Goal: Task Accomplishment & Management: Manage account settings

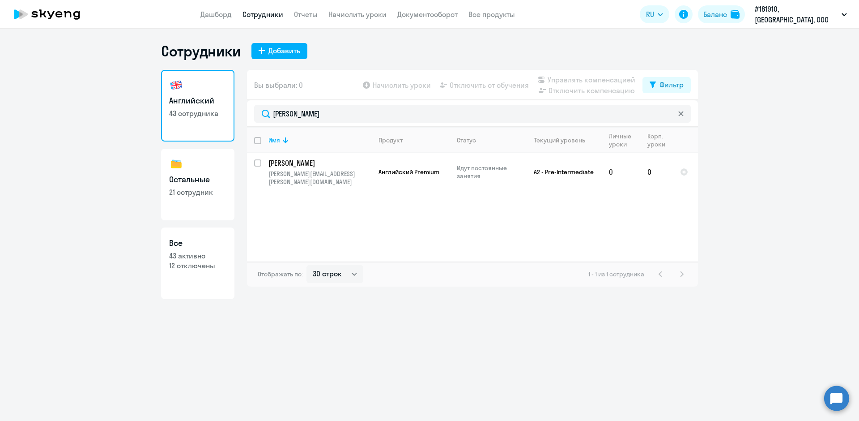
select select "30"
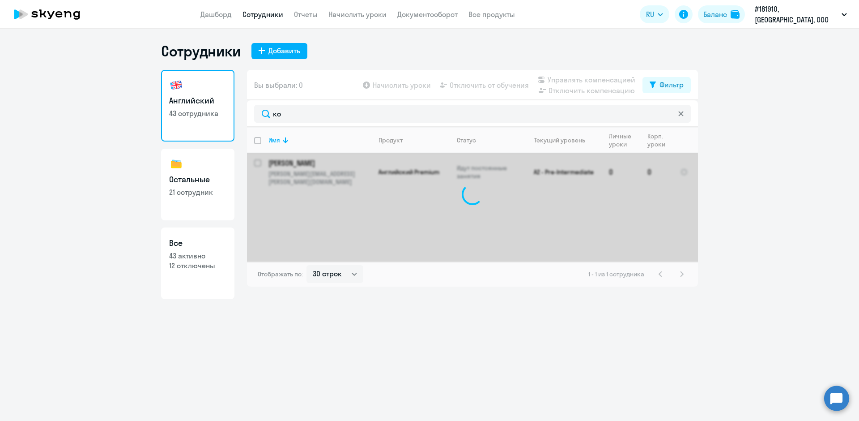
type input "к"
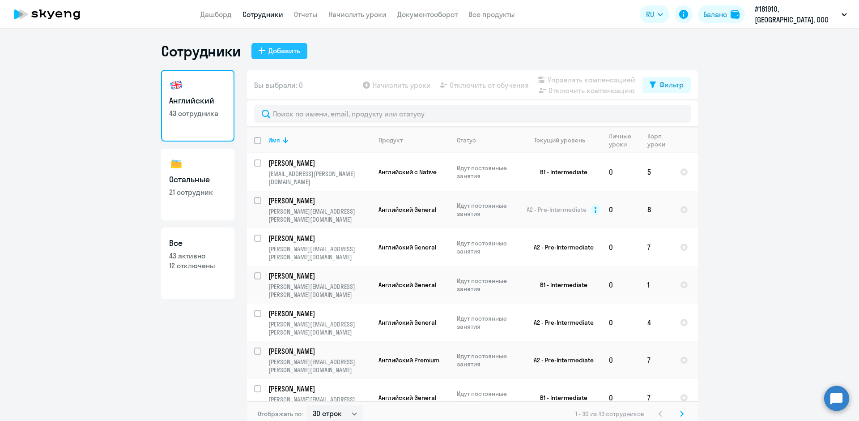
click at [261, 49] on icon at bounding box center [262, 50] width 6 height 6
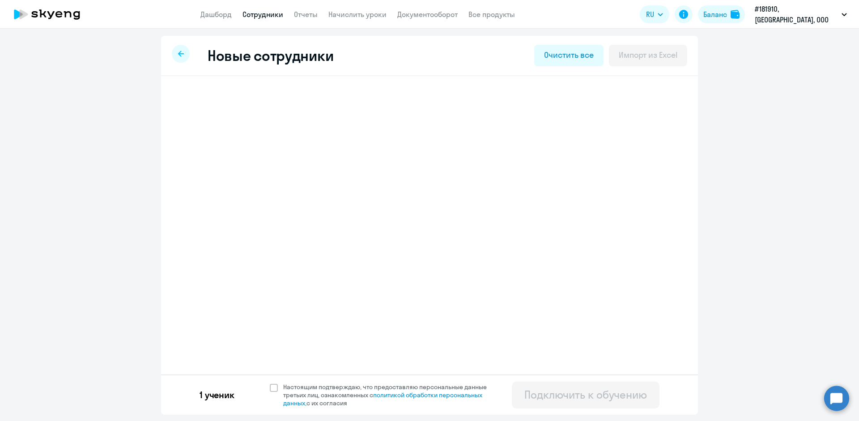
select select "english_adult_not_native_speaker"
select select "3"
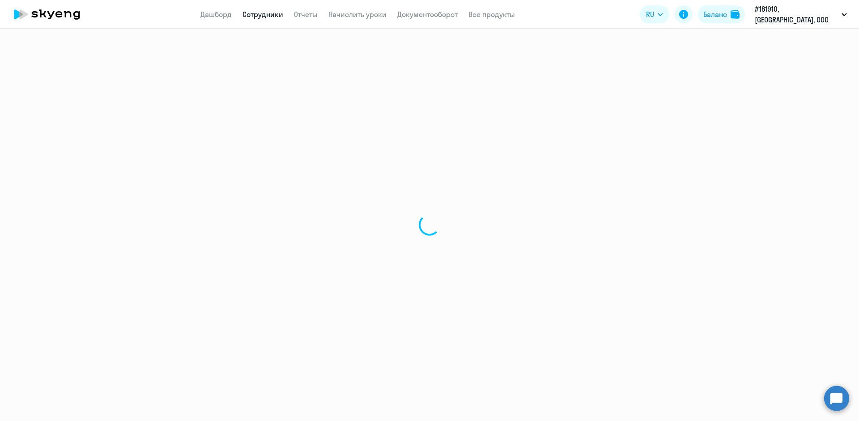
select select "30"
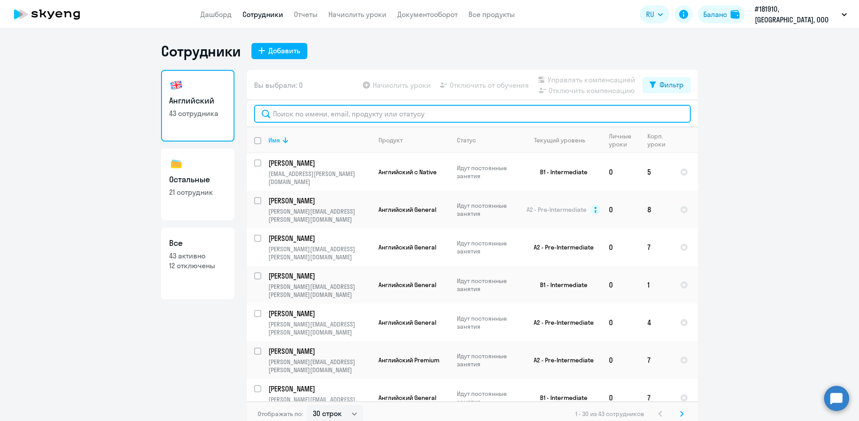
click at [290, 113] on input "text" at bounding box center [472, 114] width 437 height 18
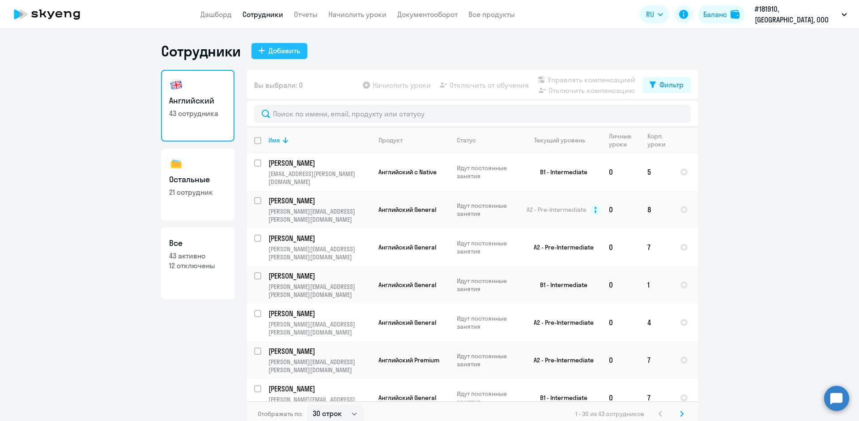
click at [253, 50] on button "Добавить" at bounding box center [279, 51] width 56 height 16
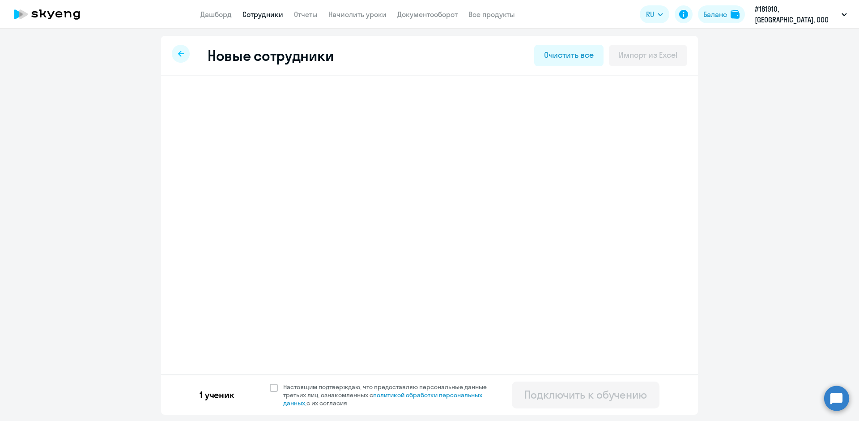
select select "english_adult_not_native_speaker"
select select "3"
click at [180, 58] on div at bounding box center [181, 54] width 18 height 18
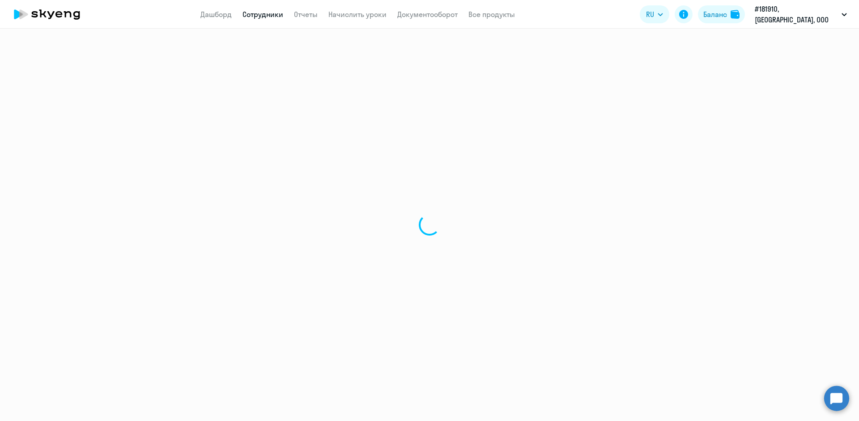
select select "30"
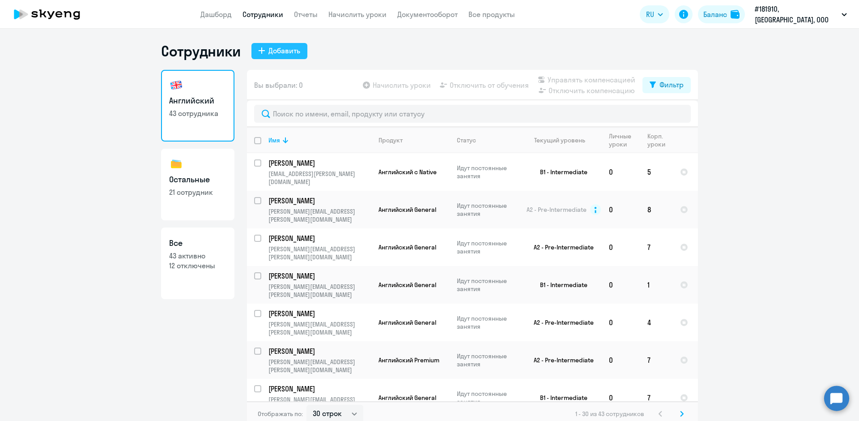
click at [259, 50] on icon at bounding box center [262, 50] width 6 height 6
select select "english_adult_not_native_speaker"
select select "3"
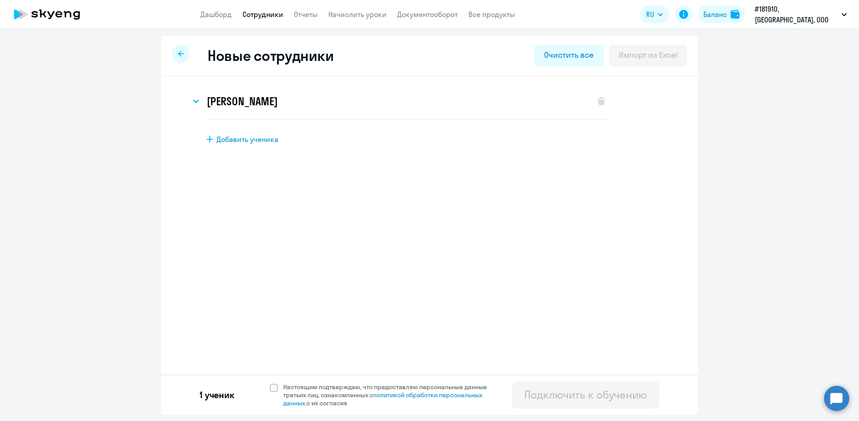
click at [206, 135] on div "[PERSON_NAME] Имя и отчество* Добавить себя как ученика [PERSON_NAME]* [PERSON_…" at bounding box center [429, 113] width 508 height 61
click at [209, 136] on icon at bounding box center [210, 139] width 6 height 6
select select "english_adult_not_native_speaker"
select select "3"
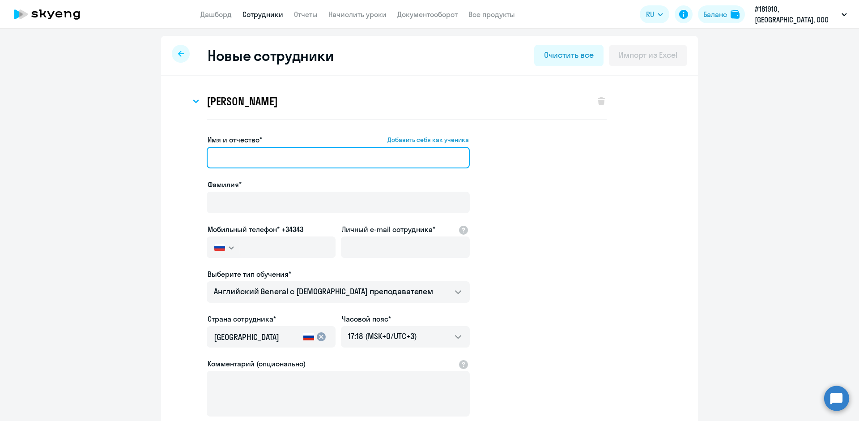
click at [221, 152] on input "Имя и отчество* Добавить себя как ученика" at bounding box center [338, 157] width 263 height 21
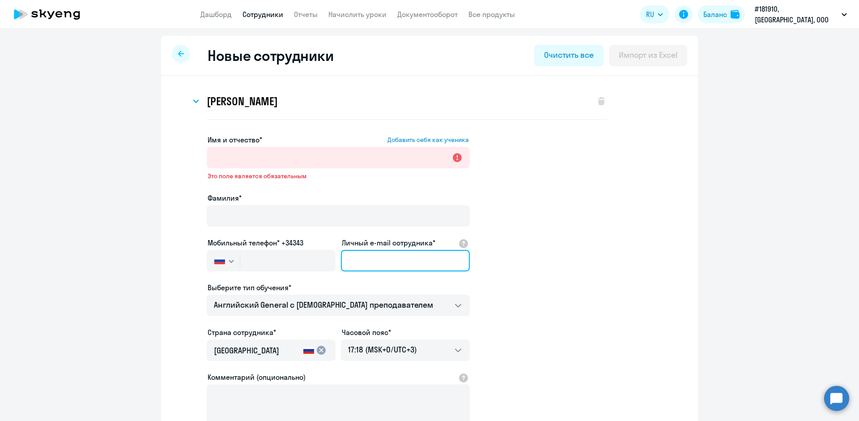
click at [378, 245] on div "Личный e-mail сотрудника*" at bounding box center [405, 256] width 129 height 38
click at [358, 261] on input "Личный e-mail сотрудника*" at bounding box center [405, 260] width 129 height 21
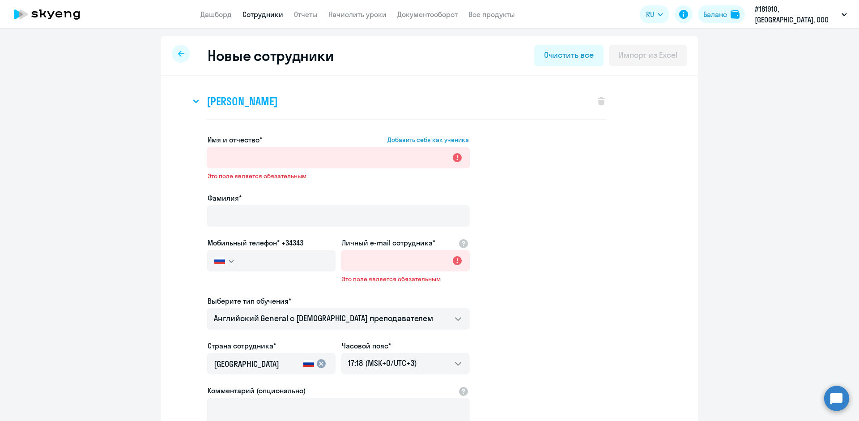
click at [193, 100] on icon at bounding box center [196, 101] width 6 height 4
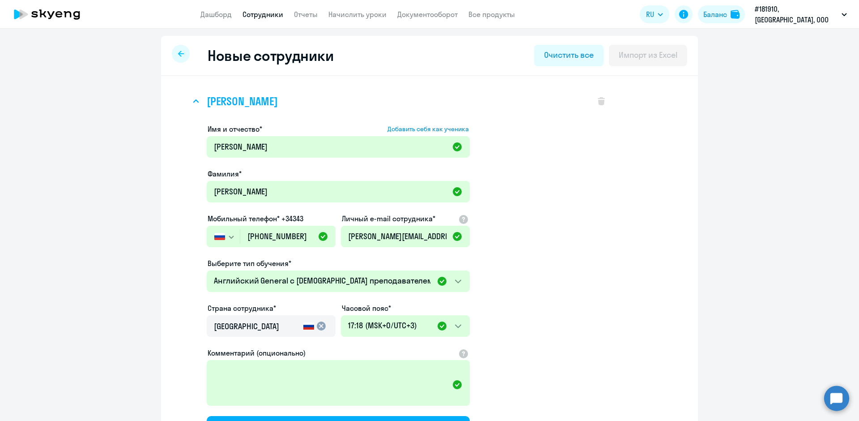
click at [191, 105] on svg-icon at bounding box center [196, 101] width 11 height 11
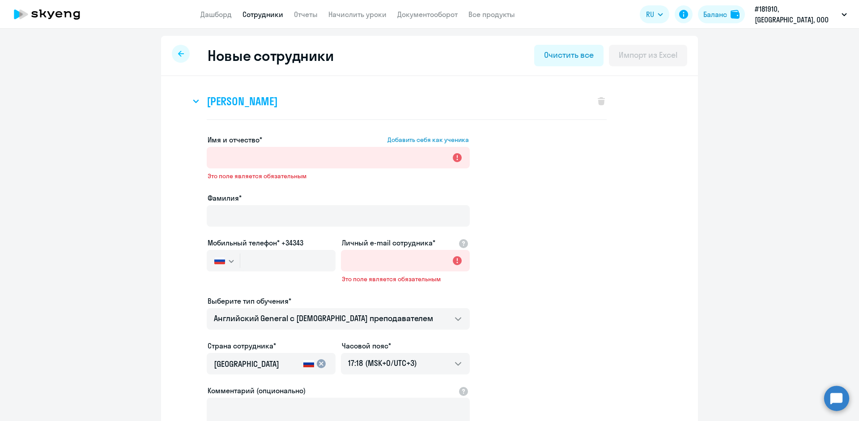
click at [191, 103] on svg-icon at bounding box center [196, 101] width 11 height 11
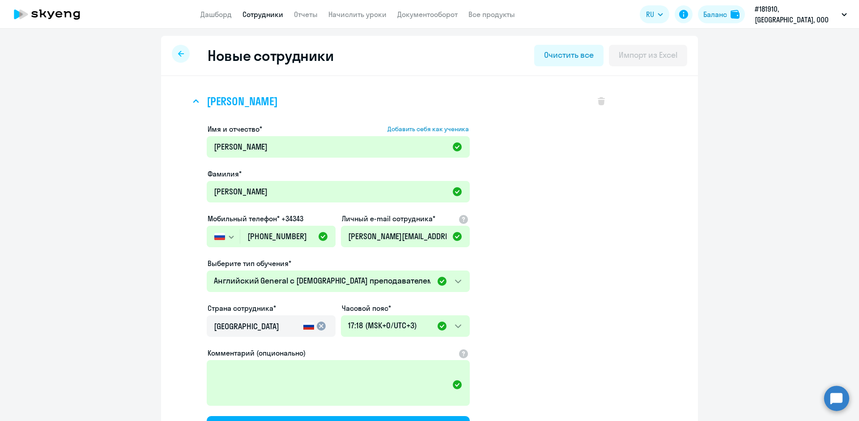
click at [191, 103] on svg-icon at bounding box center [196, 101] width 11 height 11
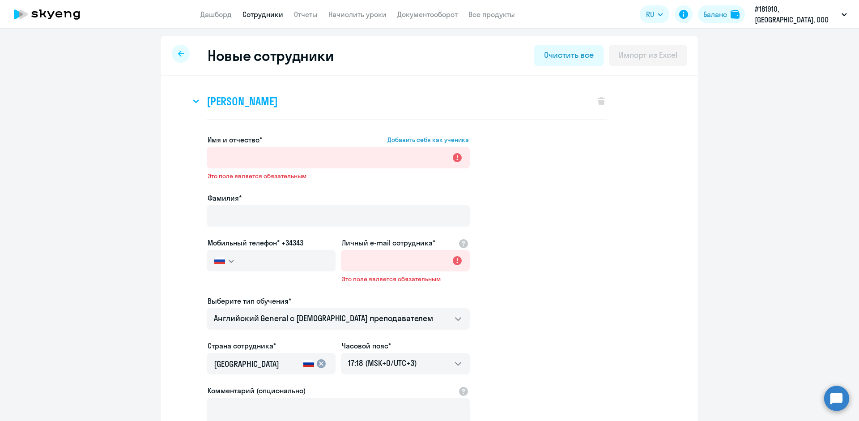
click at [194, 98] on svg-icon at bounding box center [196, 101] width 11 height 11
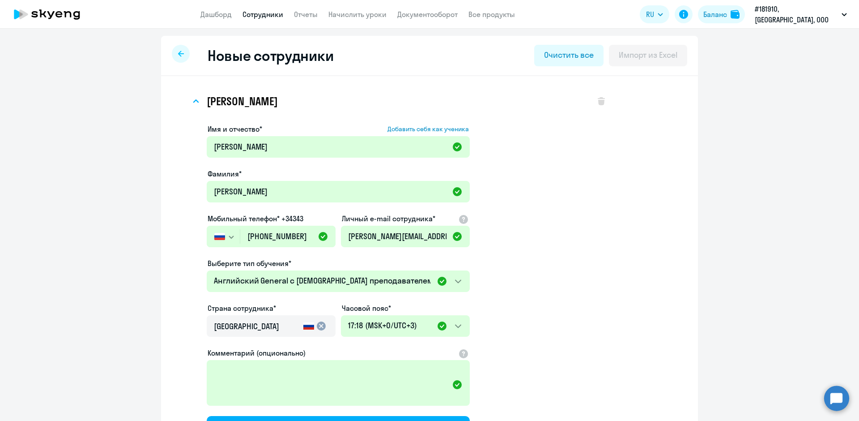
click at [176, 62] on div at bounding box center [181, 54] width 18 height 18
select select "30"
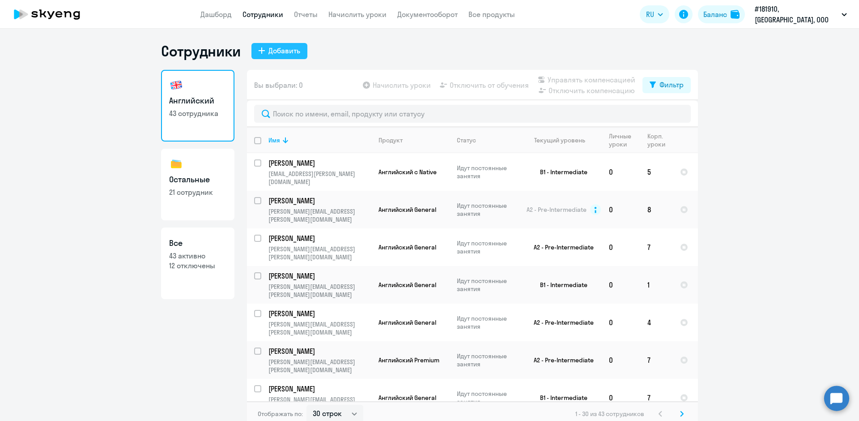
click at [258, 55] on button "Добавить" at bounding box center [279, 51] width 56 height 16
select select "english_adult_not_native_speaker"
select select "3"
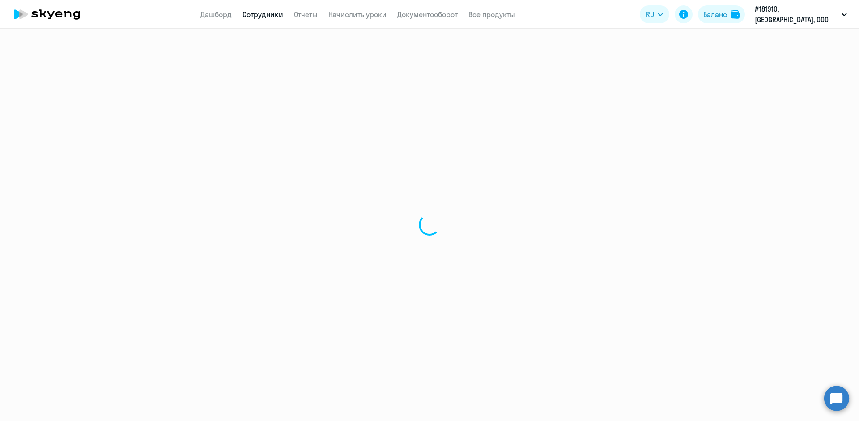
select select "30"
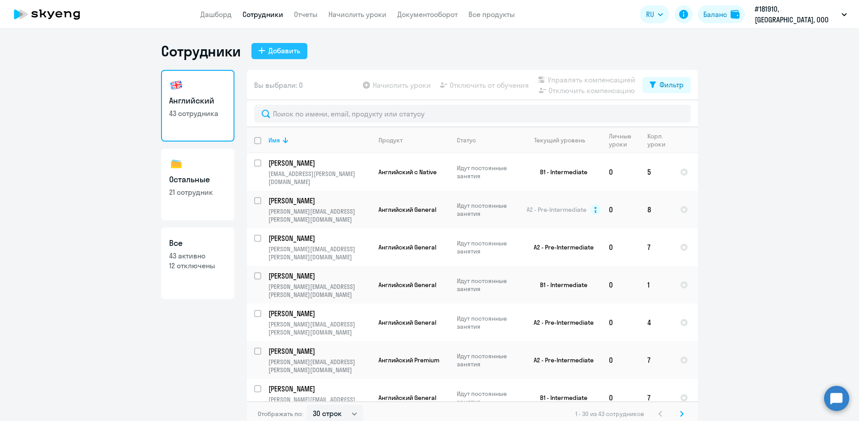
click at [256, 54] on button "Добавить" at bounding box center [279, 51] width 56 height 16
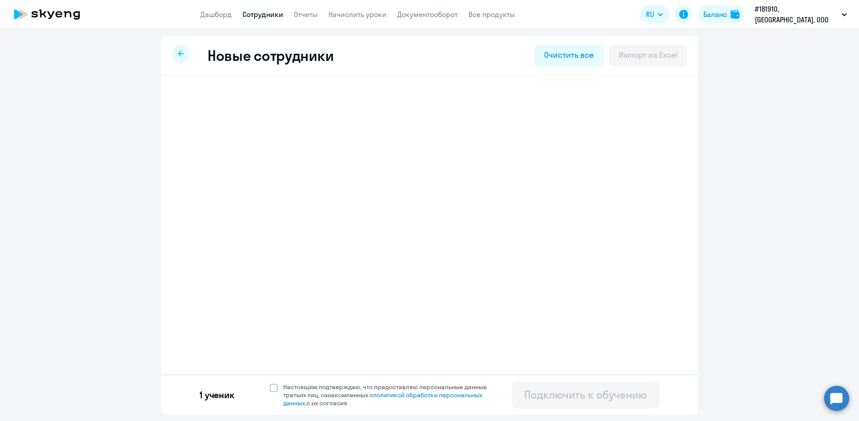
select select "english_adult_not_native_speaker"
select select "3"
click at [209, 138] on icon at bounding box center [210, 139] width 6 height 6
select select "english_adult_not_native_speaker"
select select "3"
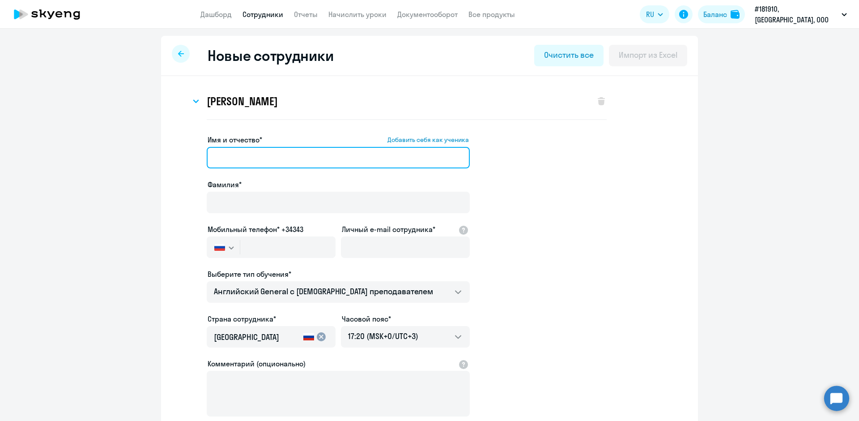
click at [240, 160] on input "Имя и отчество* Добавить себя как ученика" at bounding box center [338, 157] width 263 height 21
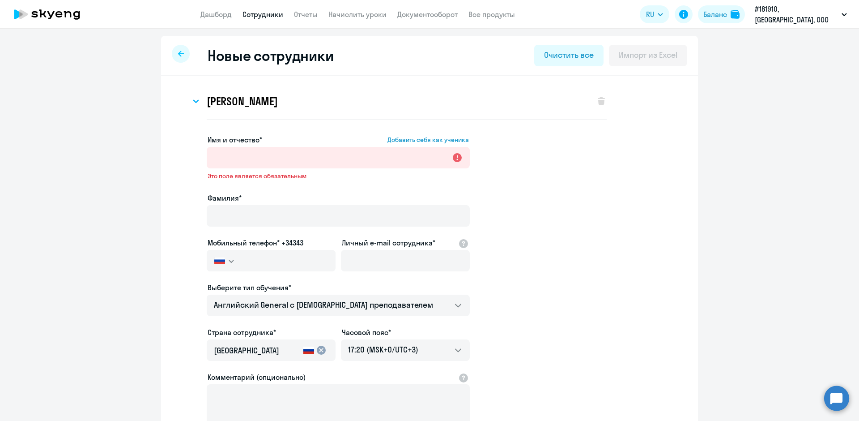
click at [540, 157] on app-new-student-form "Имя и отчество* Добавить себя как ученика Это поле является обязательным Фамили…" at bounding box center [429, 300] width 508 height 332
click at [553, 51] on div "Очистить все" at bounding box center [568, 55] width 49 height 12
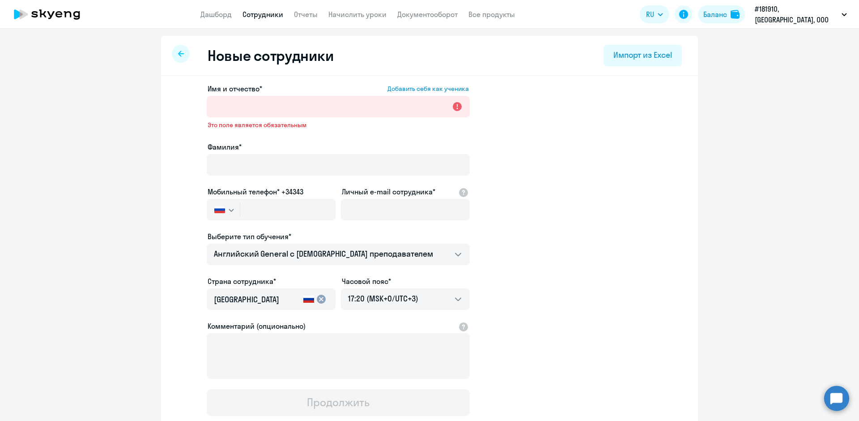
click at [178, 55] on icon at bounding box center [181, 54] width 6 height 6
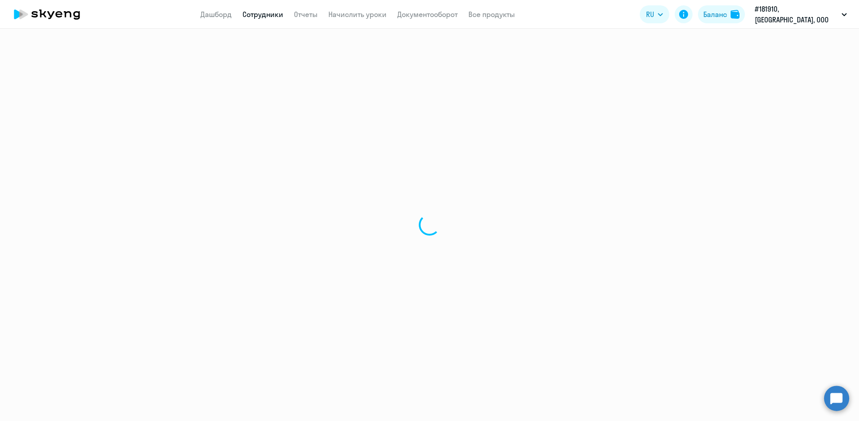
select select "30"
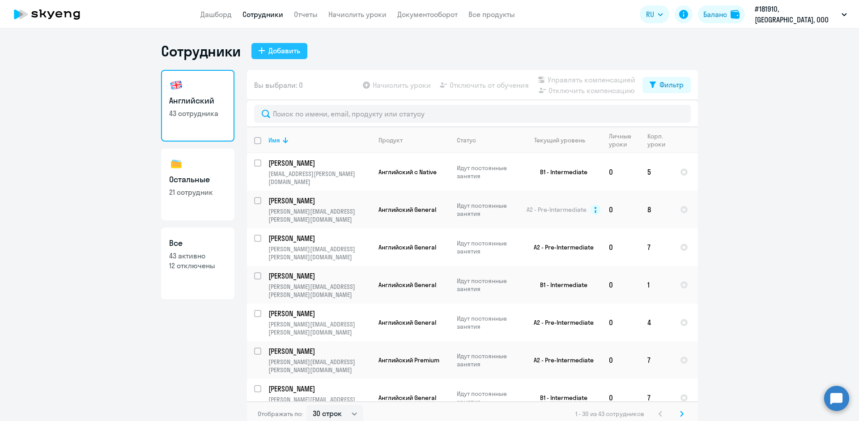
click at [259, 53] on icon at bounding box center [262, 50] width 6 height 6
select select "english_adult_not_native_speaker"
select select "3"
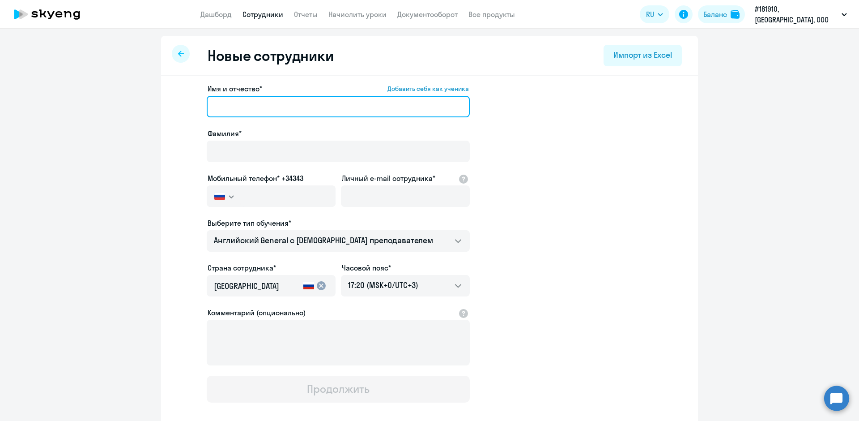
click at [251, 101] on input "Имя и отчество* Добавить себя как ученика" at bounding box center [338, 106] width 263 height 21
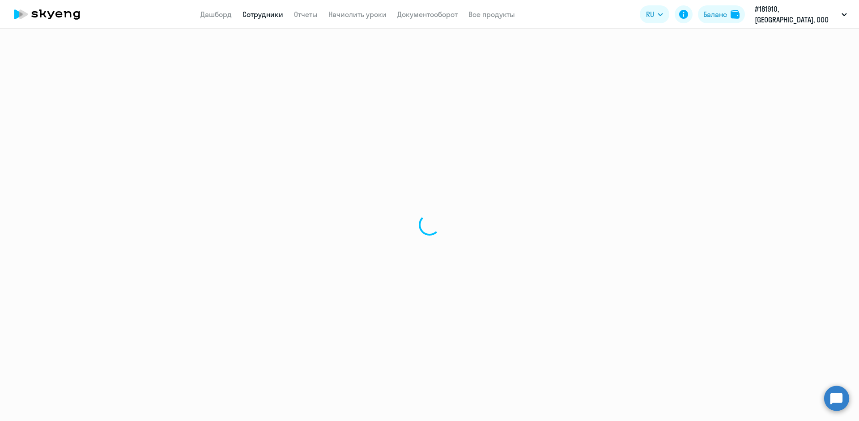
select select "30"
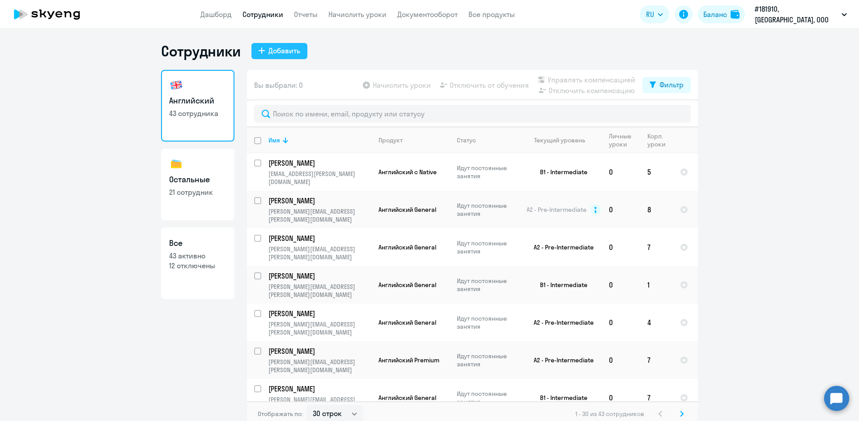
click at [259, 52] on icon at bounding box center [262, 50] width 6 height 6
select select "english_adult_not_native_speaker"
select select "3"
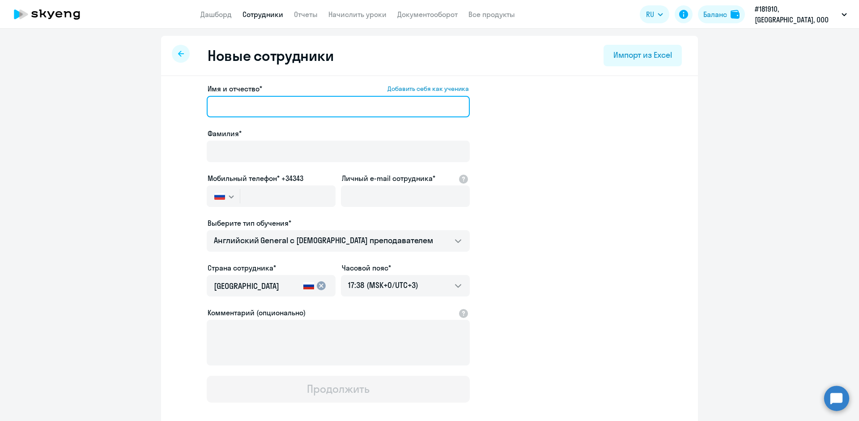
click at [250, 110] on input "Имя и отчество* Добавить себя как ученика" at bounding box center [338, 106] width 263 height 21
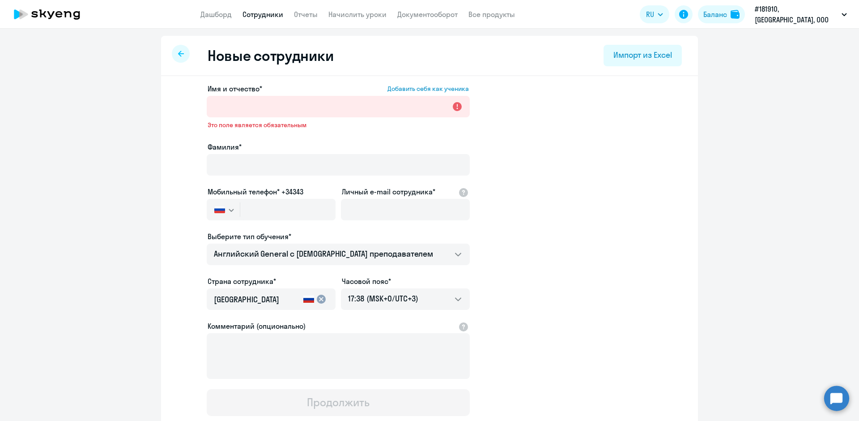
select select "30"
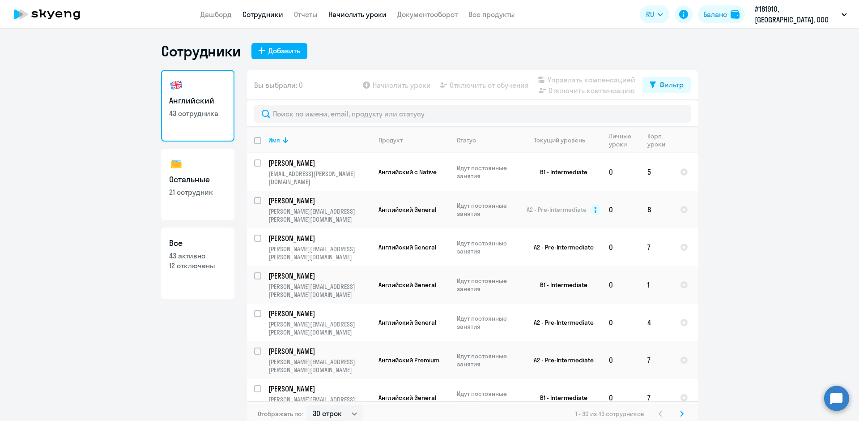
click at [360, 16] on link "Начислить уроки" at bounding box center [357, 14] width 58 height 9
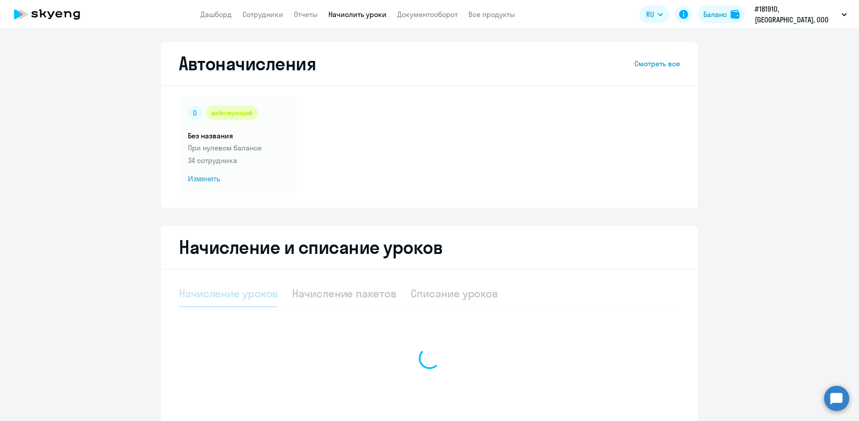
select select "10"
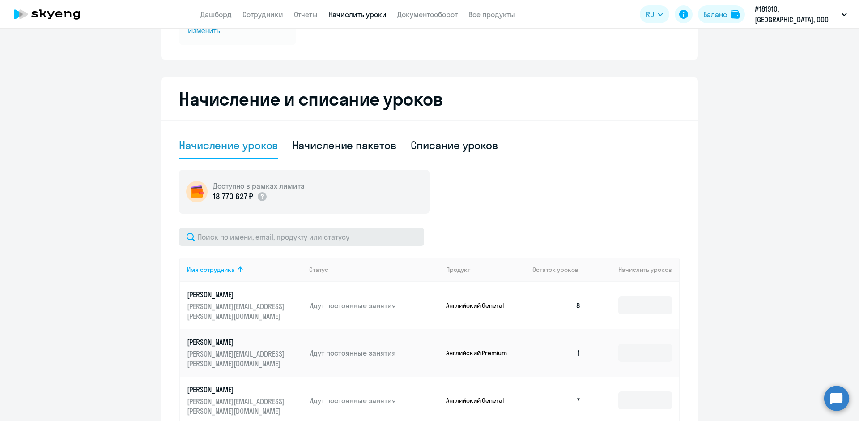
scroll to position [179, 0]
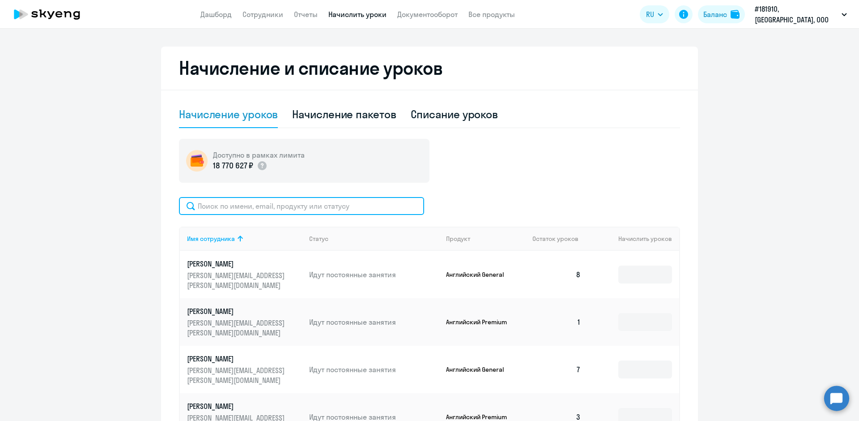
click at [242, 203] on input "text" at bounding box center [301, 206] width 245 height 18
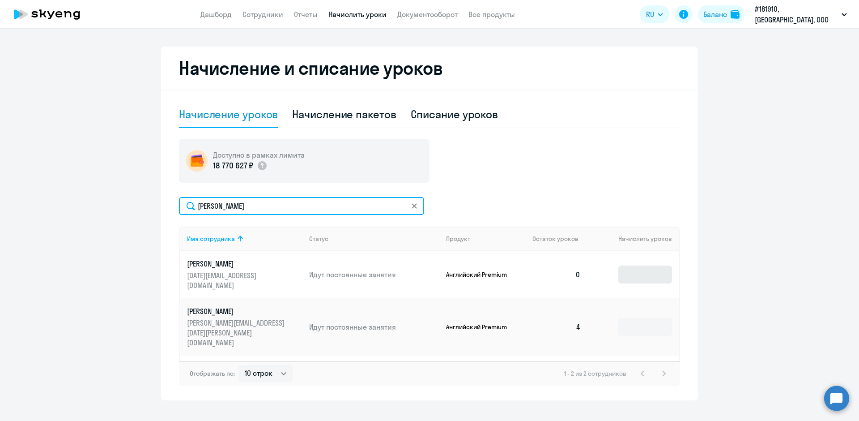
type input "[PERSON_NAME]"
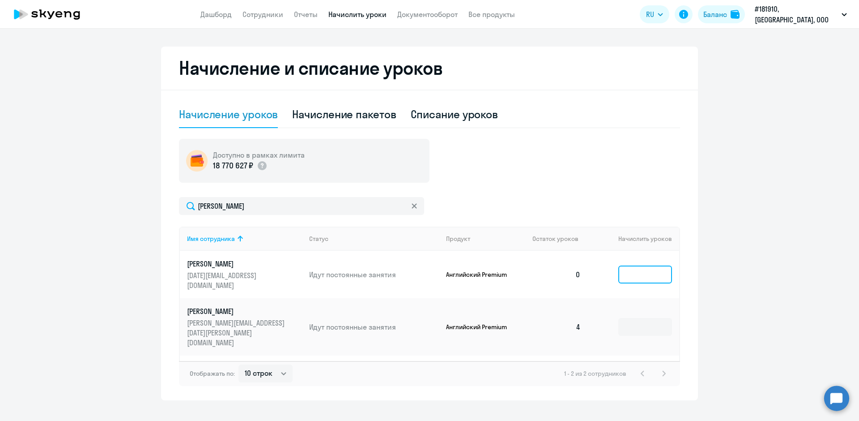
click at [619, 265] on input at bounding box center [645, 274] width 54 height 18
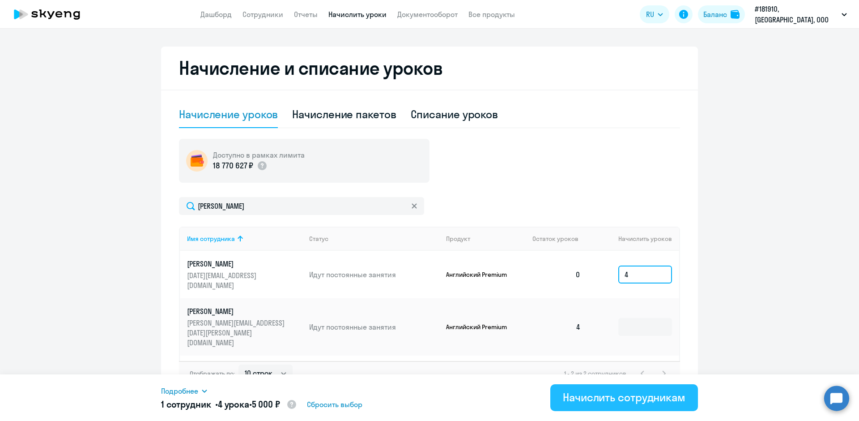
type input "4"
click at [599, 393] on div "Начислить сотрудникам" at bounding box center [624, 397] width 123 height 14
